Goal: Information Seeking & Learning: Find specific page/section

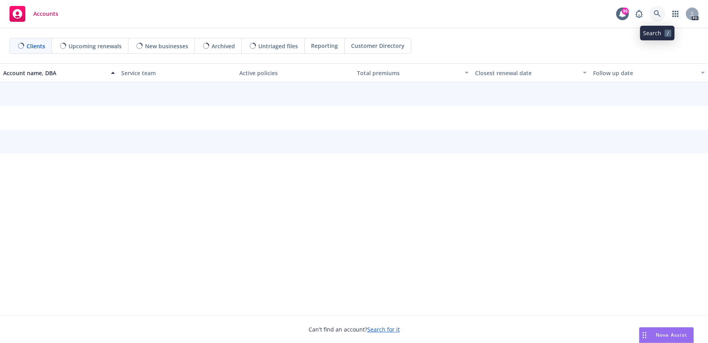
click at [658, 13] on icon at bounding box center [657, 13] width 7 height 7
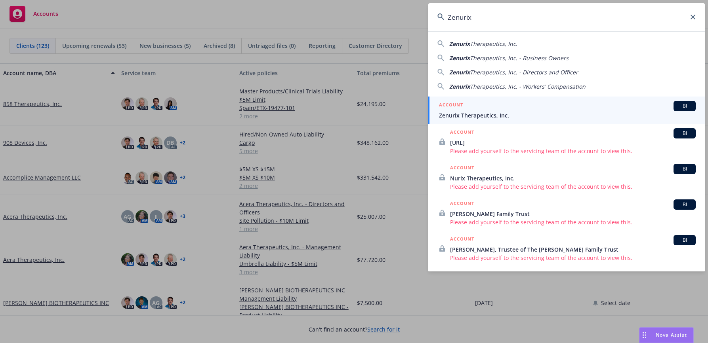
type input "Zenurix"
click at [494, 114] on span "Zenurix Therapeutics, Inc." at bounding box center [567, 115] width 257 height 8
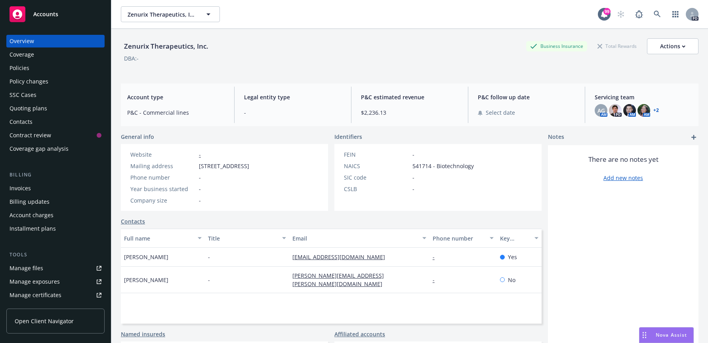
click at [46, 67] on div "Policies" at bounding box center [56, 68] width 92 height 13
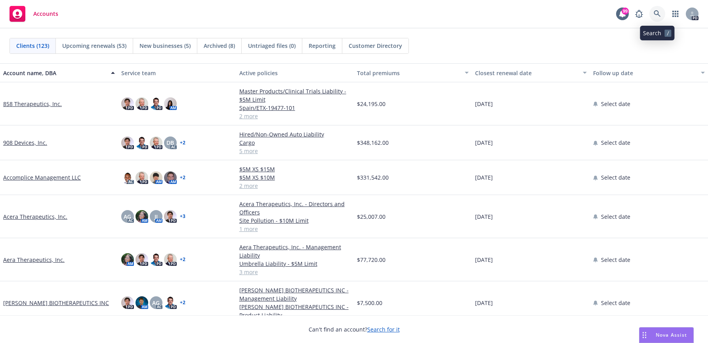
click at [655, 11] on icon at bounding box center [657, 13] width 7 height 7
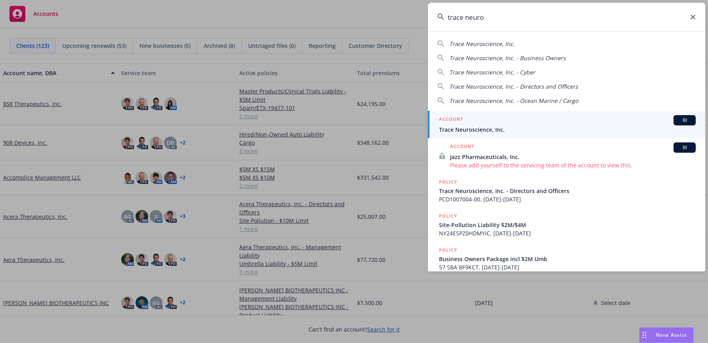
type input "trace neuro"
click at [446, 129] on span "Trace Neuroscience, Inc." at bounding box center [567, 130] width 257 height 8
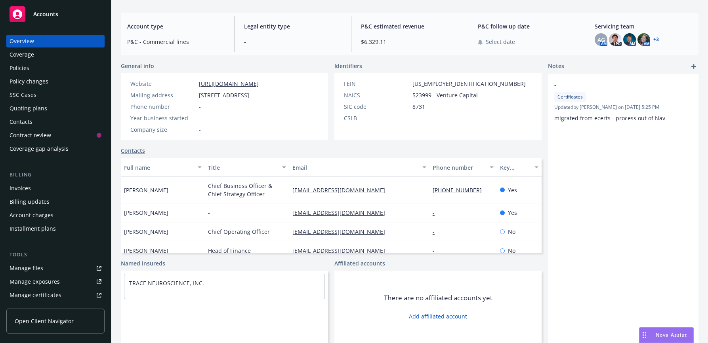
scroll to position [79, 0]
click at [131, 151] on link "Contacts" at bounding box center [133, 151] width 24 height 8
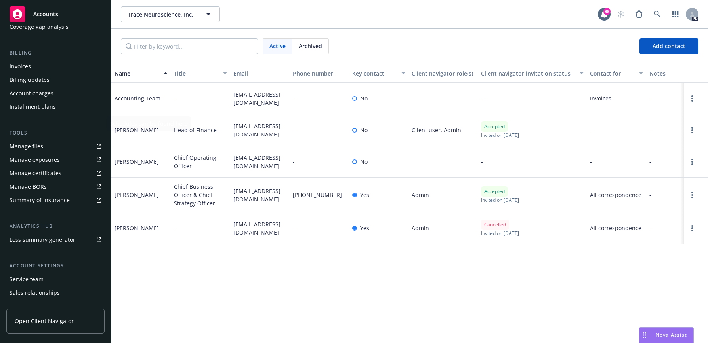
scroll to position [158, 0]
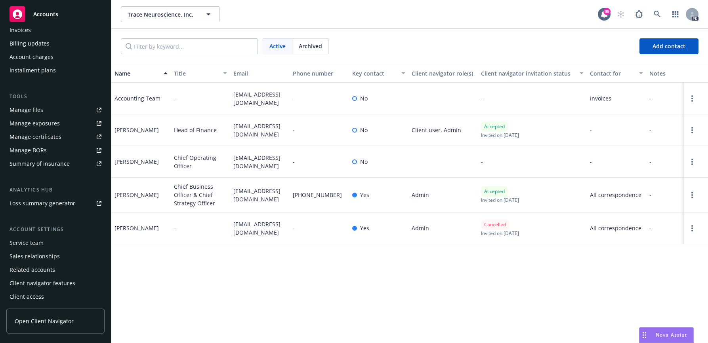
click at [57, 321] on span "Open Client Navigator" at bounding box center [44, 321] width 59 height 8
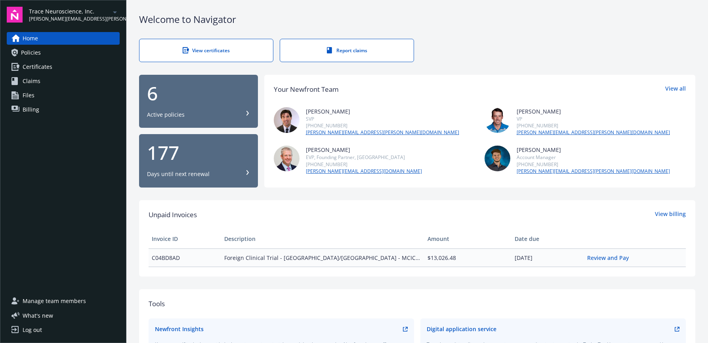
click at [66, 300] on span "Manage team members" at bounding box center [54, 301] width 63 height 13
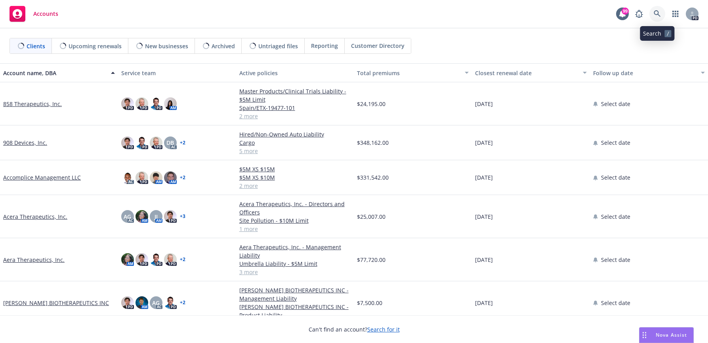
click at [657, 11] on icon at bounding box center [657, 13] width 7 height 7
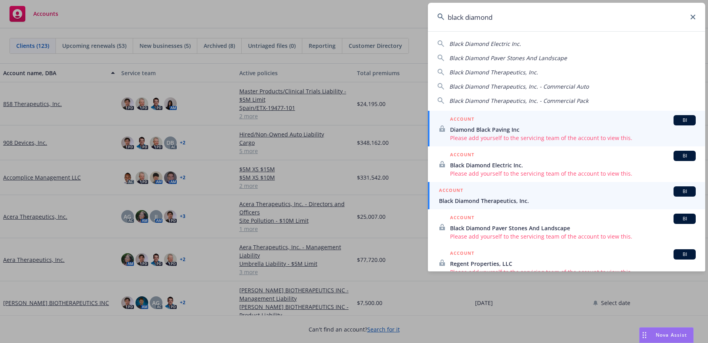
type input "black diamond"
click at [497, 197] on span "Black Diamond Therapeutics, Inc." at bounding box center [567, 201] width 257 height 8
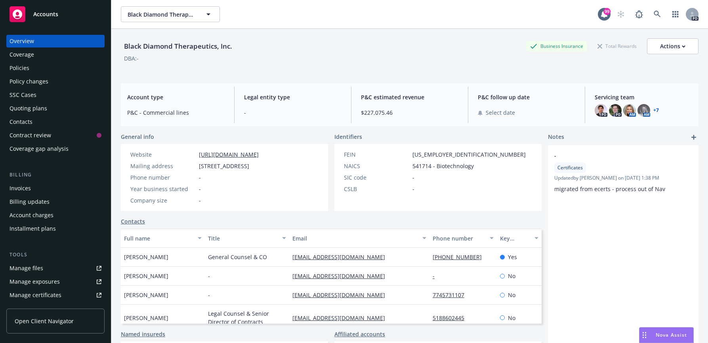
click at [36, 70] on div "Policies" at bounding box center [56, 68] width 92 height 13
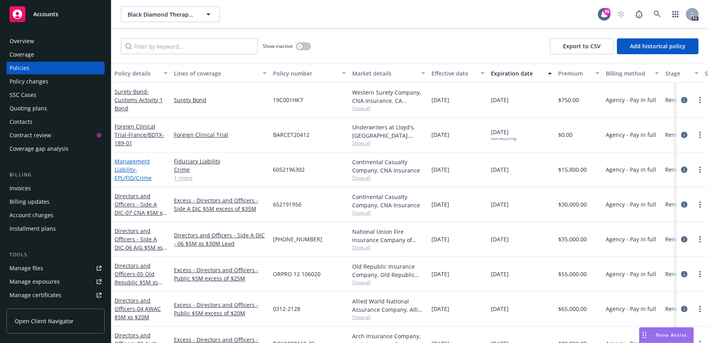
click at [124, 169] on link "Management Liability - EPL/FID/Crime" at bounding box center [132, 170] width 37 height 24
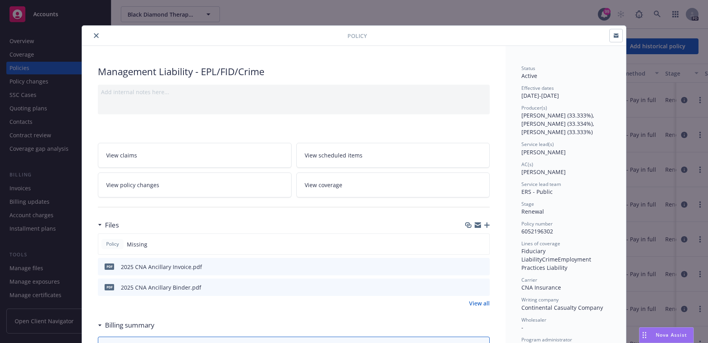
click at [479, 288] on icon "preview file" at bounding box center [482, 287] width 7 height 6
click at [96, 35] on button "close" at bounding box center [97, 36] width 10 height 10
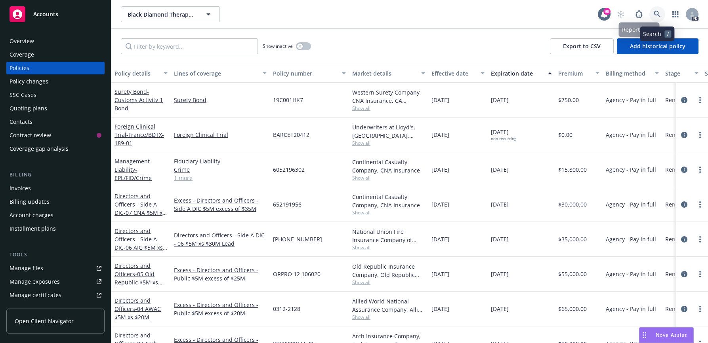
click at [653, 14] on link at bounding box center [657, 14] width 16 height 16
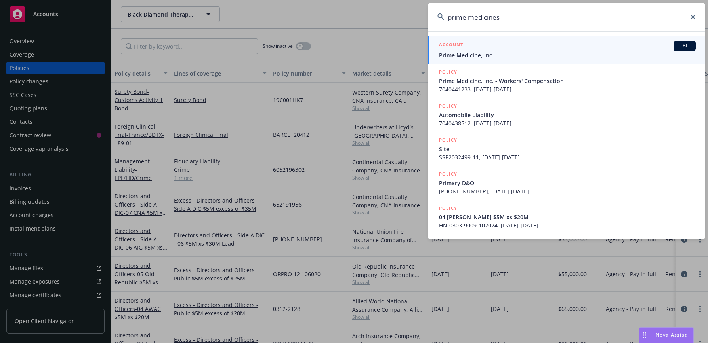
type input "prime medicines"
click at [482, 57] on span "Prime Medicine, Inc." at bounding box center [567, 55] width 257 height 8
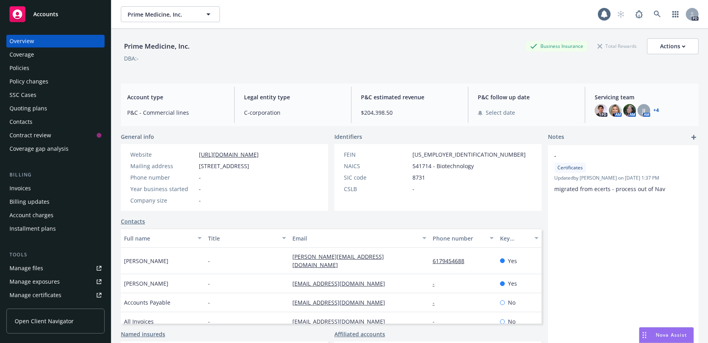
click at [31, 69] on div "Policies" at bounding box center [56, 68] width 92 height 13
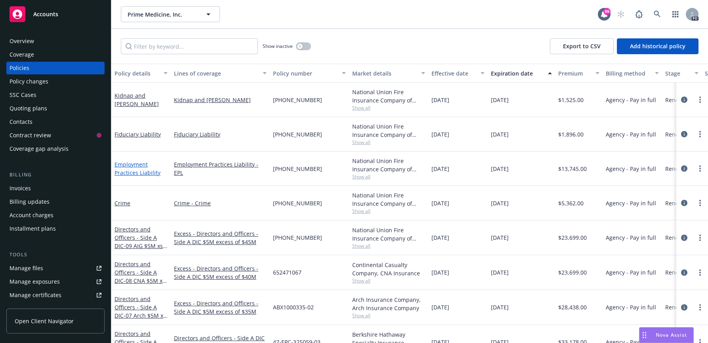
click at [136, 166] on link "Employment Practices Liability" at bounding box center [137, 169] width 46 height 16
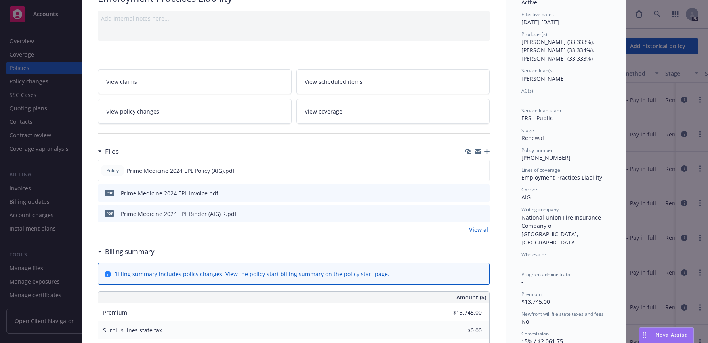
scroll to position [79, 0]
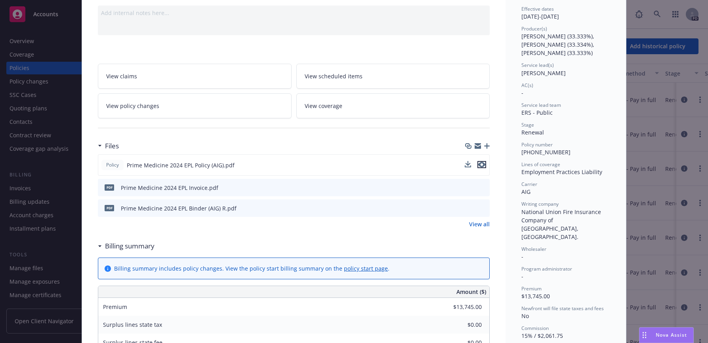
click at [481, 165] on icon "preview file" at bounding box center [481, 165] width 7 height 6
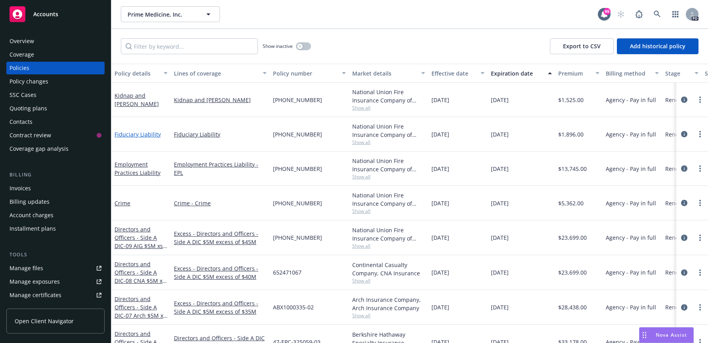
click at [137, 133] on link "Fiduciary Liability" at bounding box center [137, 135] width 46 height 8
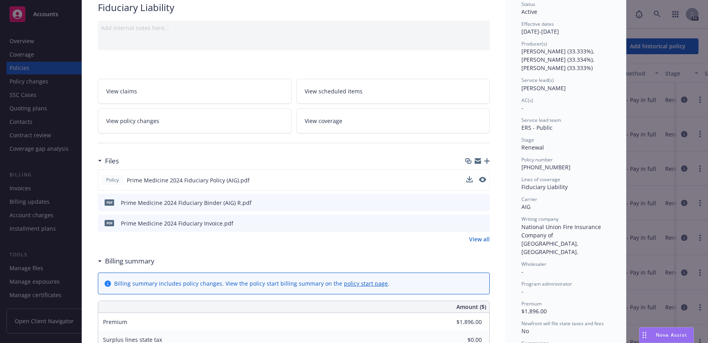
scroll to position [79, 0]
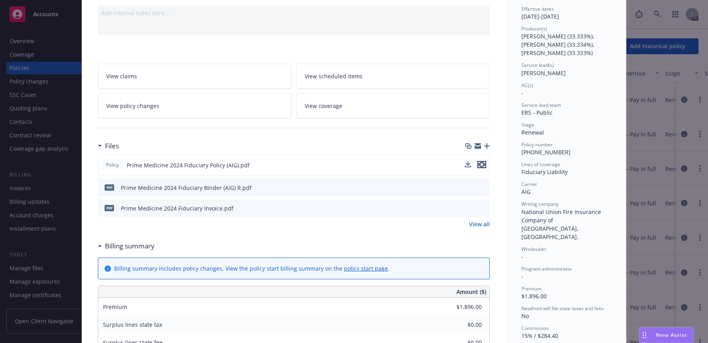
click at [480, 164] on icon "preview file" at bounding box center [481, 165] width 7 height 6
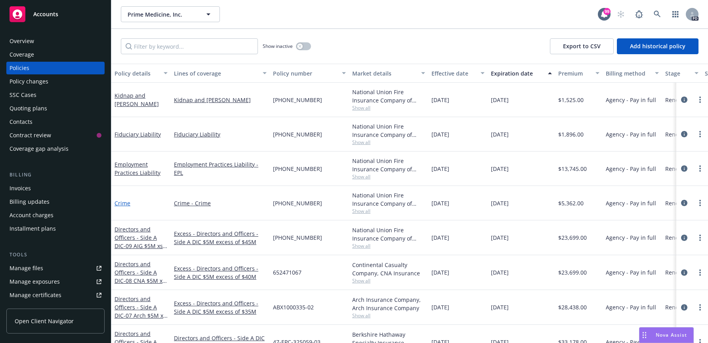
click at [120, 202] on link "Crime" at bounding box center [122, 204] width 16 height 8
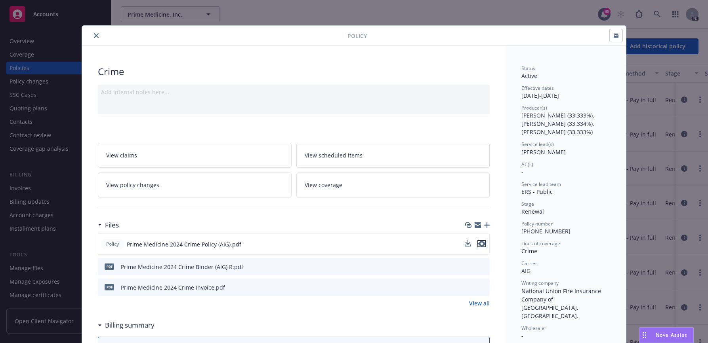
click at [479, 244] on icon "preview file" at bounding box center [481, 244] width 7 height 6
